Goal: Information Seeking & Learning: Learn about a topic

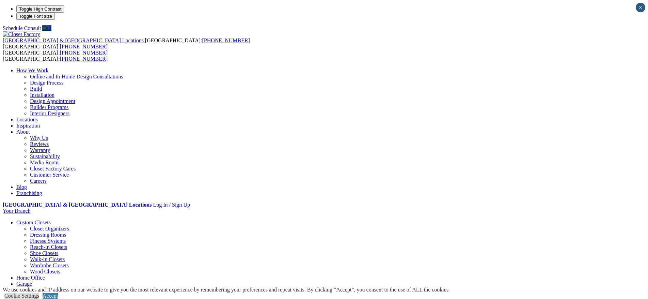
click at [38, 116] on link "Locations" at bounding box center [26, 119] width 21 height 6
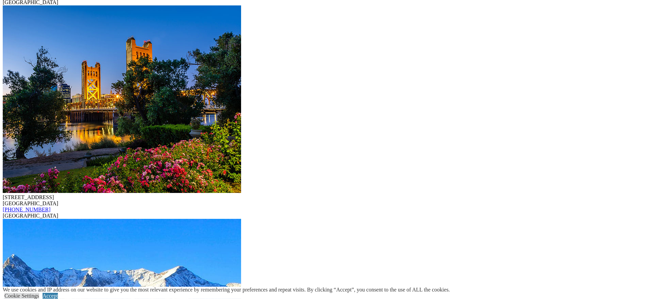
scroll to position [1910, 0]
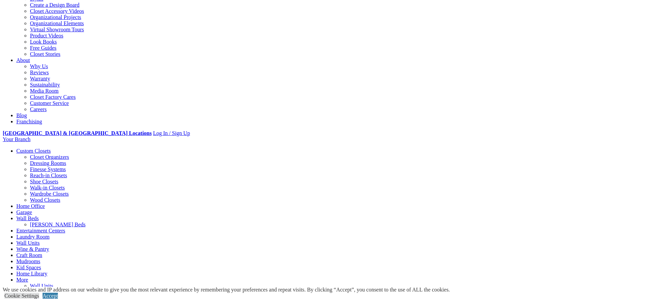
scroll to position [139, 0]
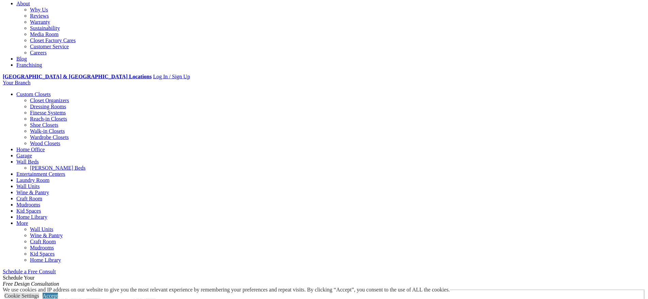
scroll to position [208, 0]
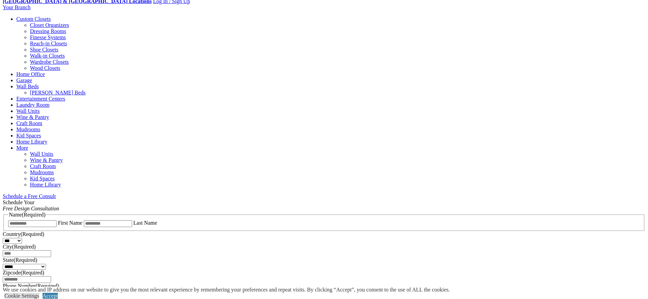
scroll to position [278, 0]
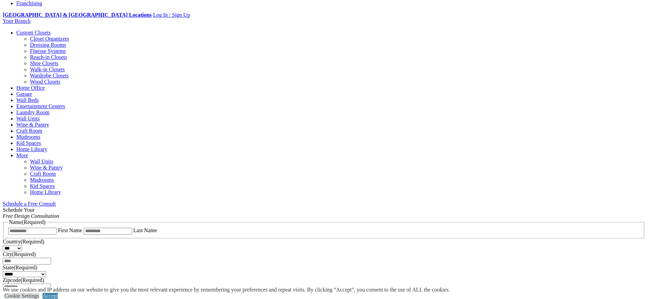
scroll to position [208, 0]
click at [65, 72] on link "Walk-in Closets" at bounding box center [47, 69] width 35 height 6
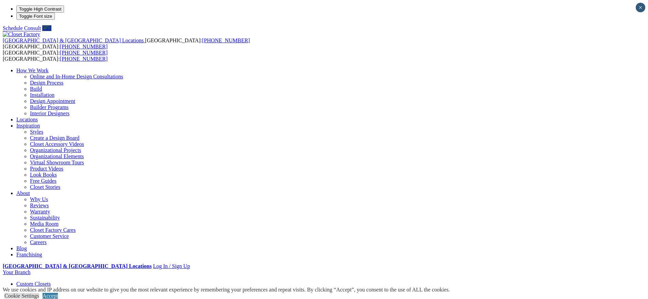
drag, startPoint x: 346, startPoint y: 131, endPoint x: 388, endPoint y: 125, distance: 43.0
click at [58, 292] on link "Accept" at bounding box center [50, 295] width 15 height 6
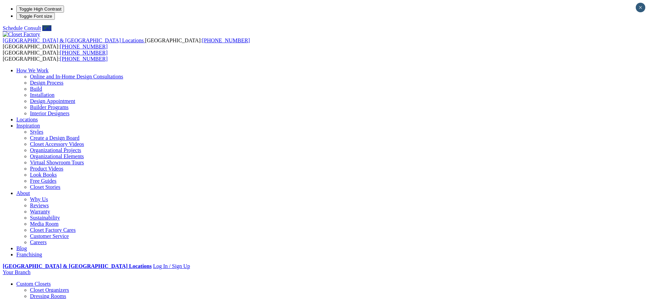
drag, startPoint x: 390, startPoint y: 152, endPoint x: 450, endPoint y: 148, distance: 60.7
drag, startPoint x: 498, startPoint y: 164, endPoint x: 500, endPoint y: 150, distance: 13.8
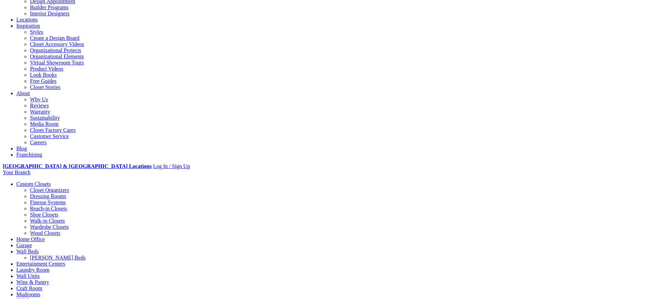
scroll to position [35, 0]
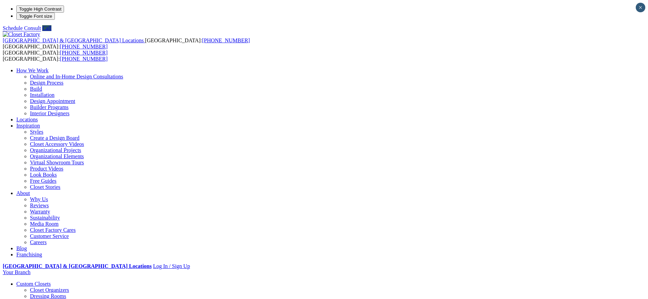
drag, startPoint x: 238, startPoint y: 108, endPoint x: 274, endPoint y: 109, distance: 35.8
drag, startPoint x: 475, startPoint y: 119, endPoint x: 412, endPoint y: 123, distance: 63.1
